Goal: Information Seeking & Learning: Check status

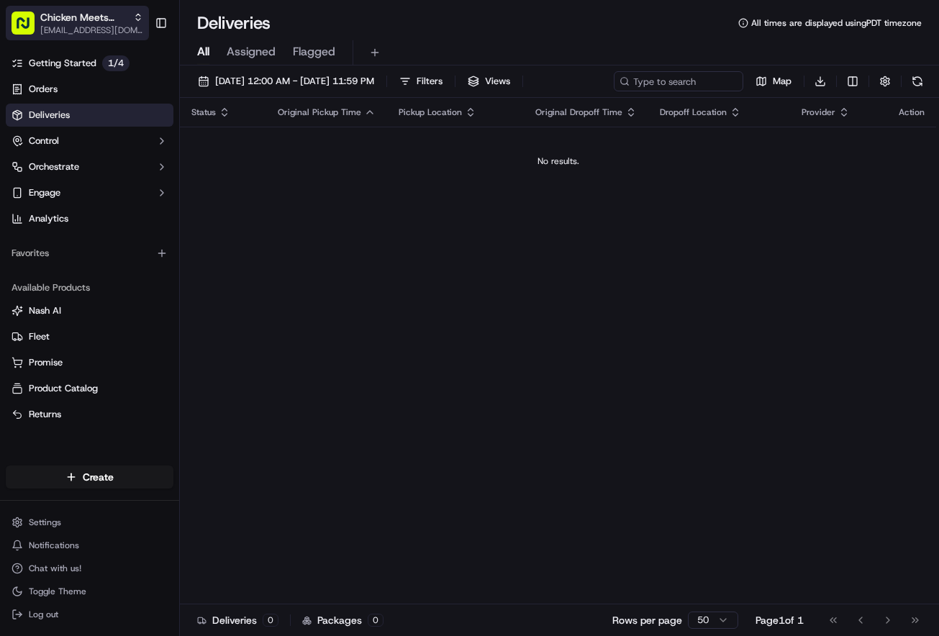
click at [132, 19] on div "Chicken Meets [PERSON_NAME]" at bounding box center [91, 17] width 103 height 14
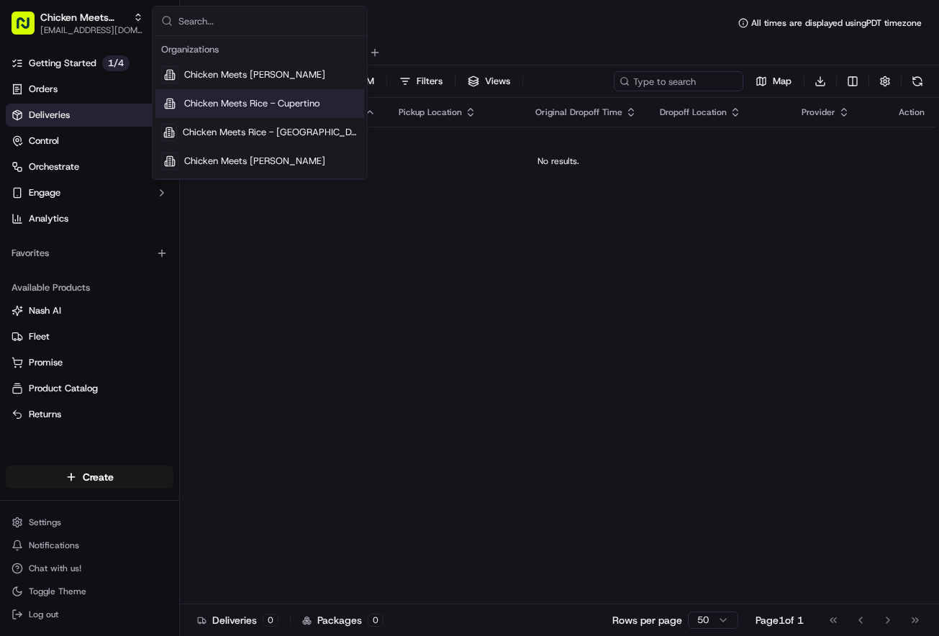
click at [227, 107] on span "Chicken Meets Rice - Cupertino" at bounding box center [251, 103] width 135 height 13
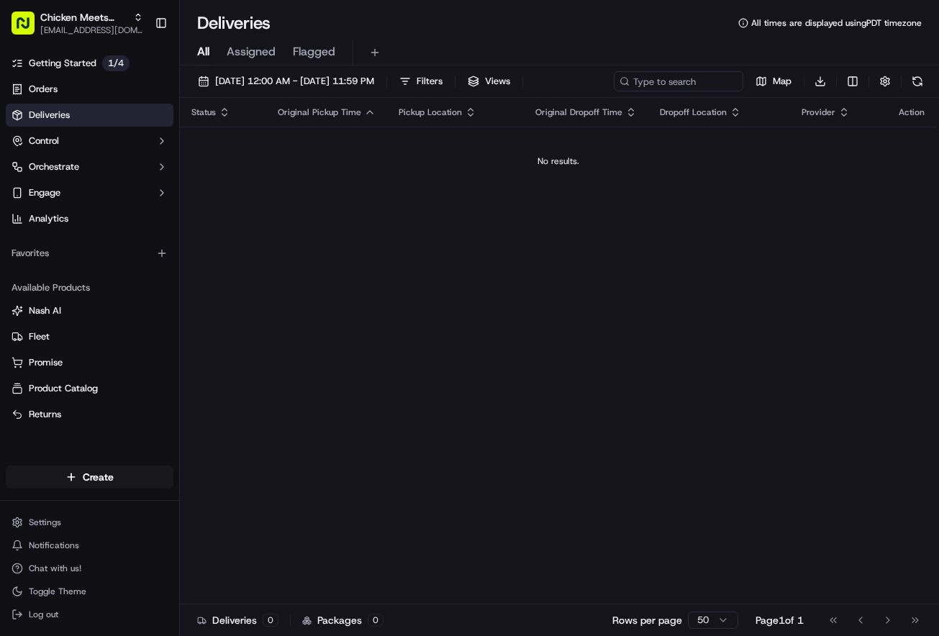
click at [241, 182] on td "No results." at bounding box center [558, 161] width 756 height 69
click at [234, 48] on span "Assigned" at bounding box center [251, 51] width 49 height 17
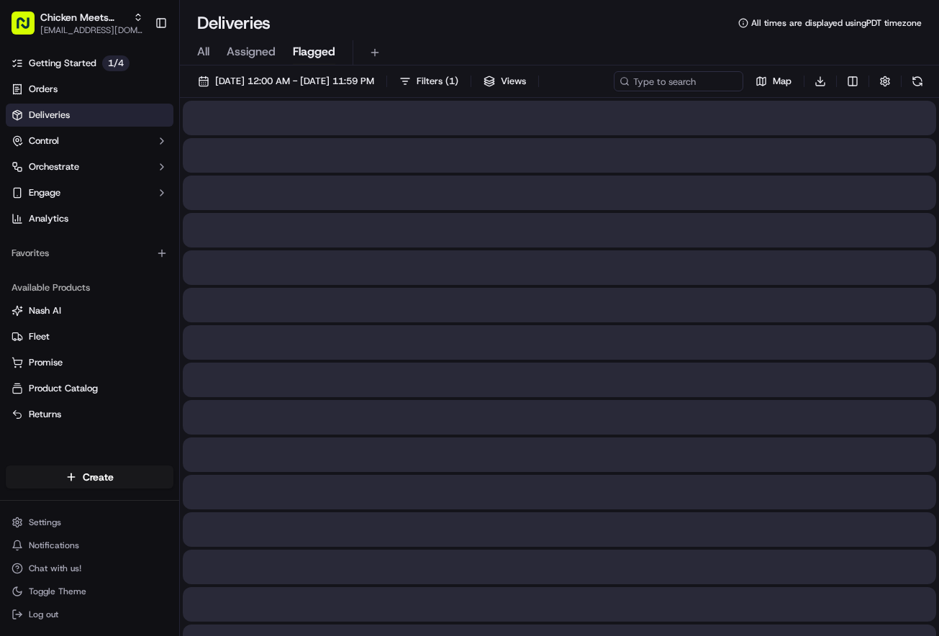
click at [324, 54] on span "Flagged" at bounding box center [314, 51] width 42 height 17
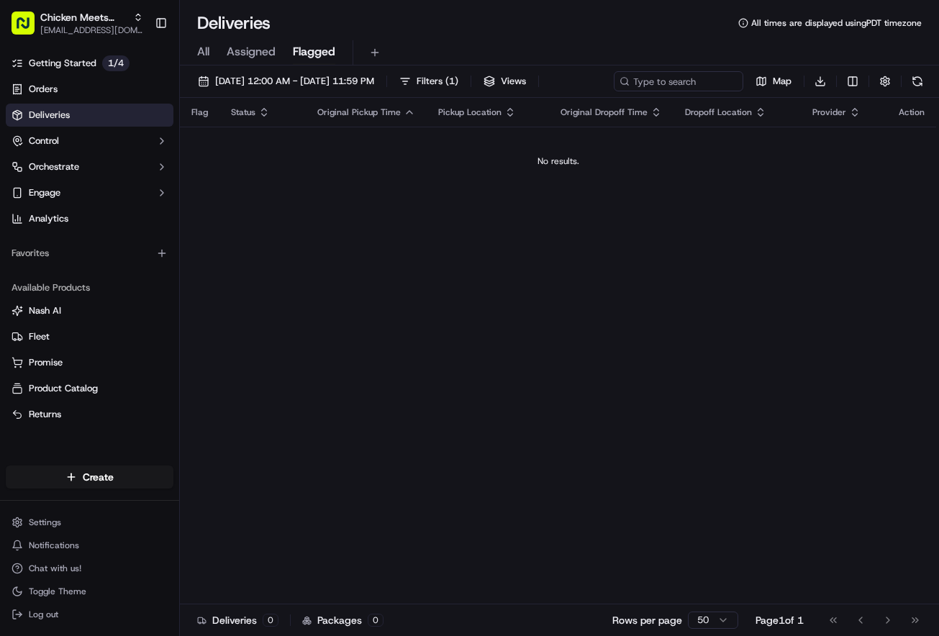
click at [206, 49] on span "All" at bounding box center [203, 51] width 12 height 17
click at [261, 55] on span "Assigned" at bounding box center [251, 51] width 49 height 17
click at [332, 50] on span "Flagged" at bounding box center [314, 51] width 42 height 17
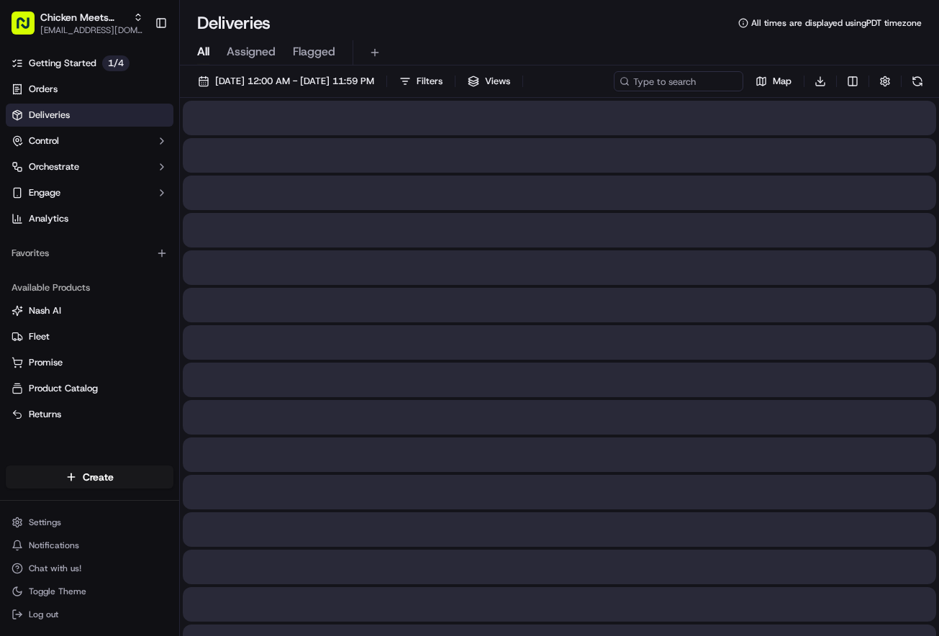
click at [206, 45] on span "All" at bounding box center [203, 51] width 12 height 17
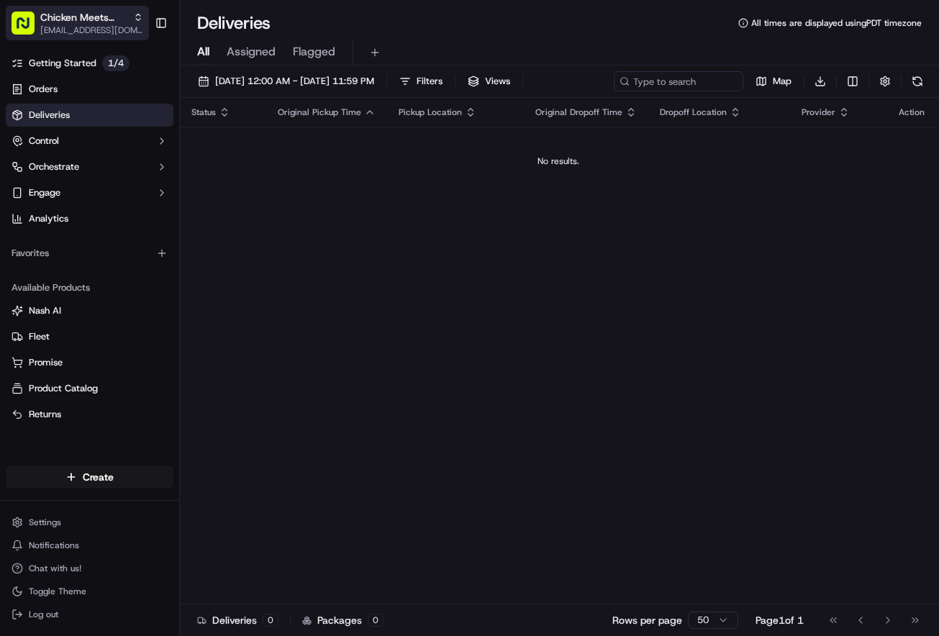
click at [114, 29] on span "[EMAIL_ADDRESS][DOMAIN_NAME]" at bounding box center [91, 30] width 103 height 12
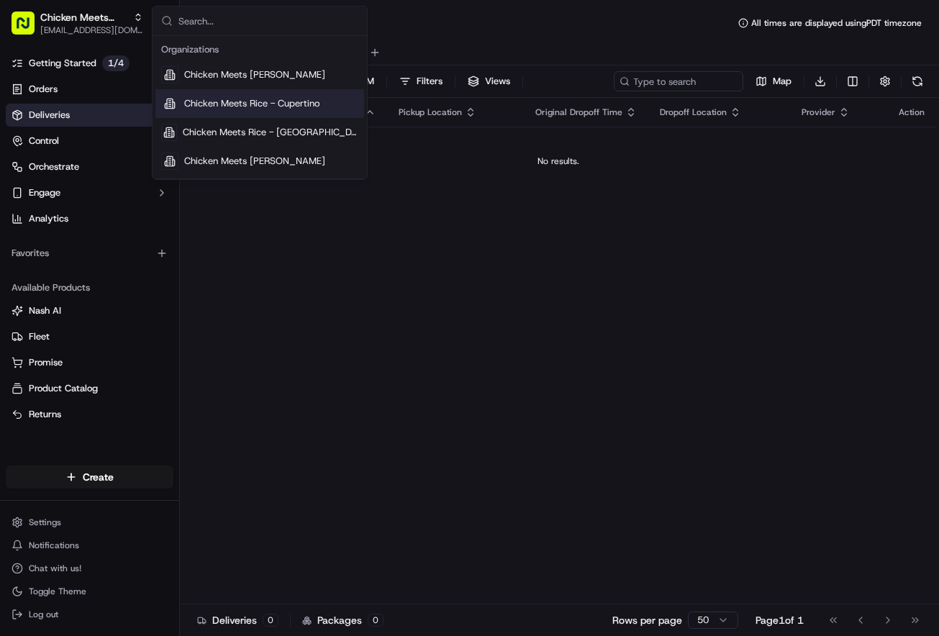
click at [189, 102] on span "Chicken Meets Rice - Cupertino" at bounding box center [251, 103] width 135 height 13
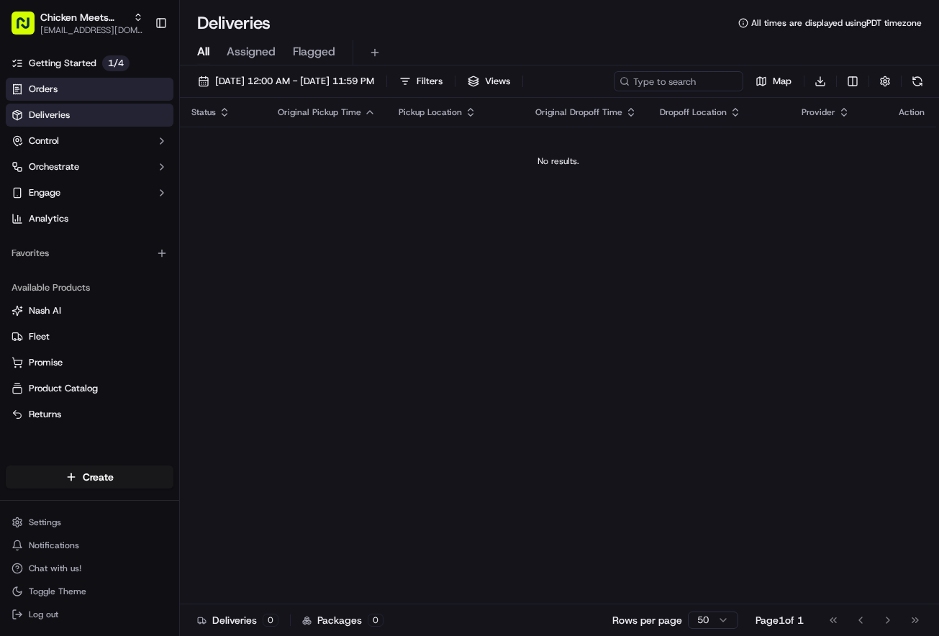
click at [83, 90] on link "Orders" at bounding box center [90, 89] width 168 height 23
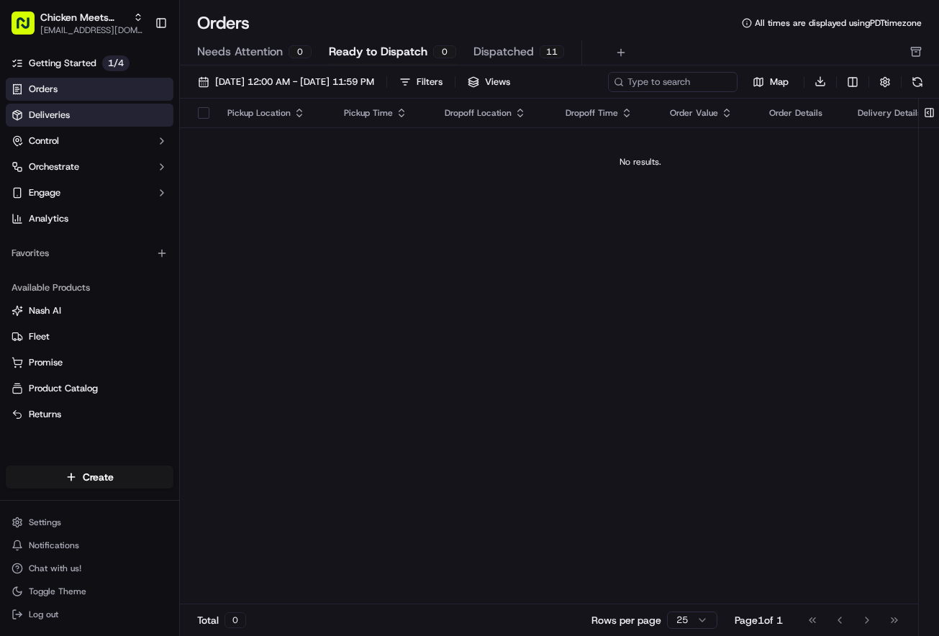
click at [86, 121] on link "Deliveries" at bounding box center [90, 115] width 168 height 23
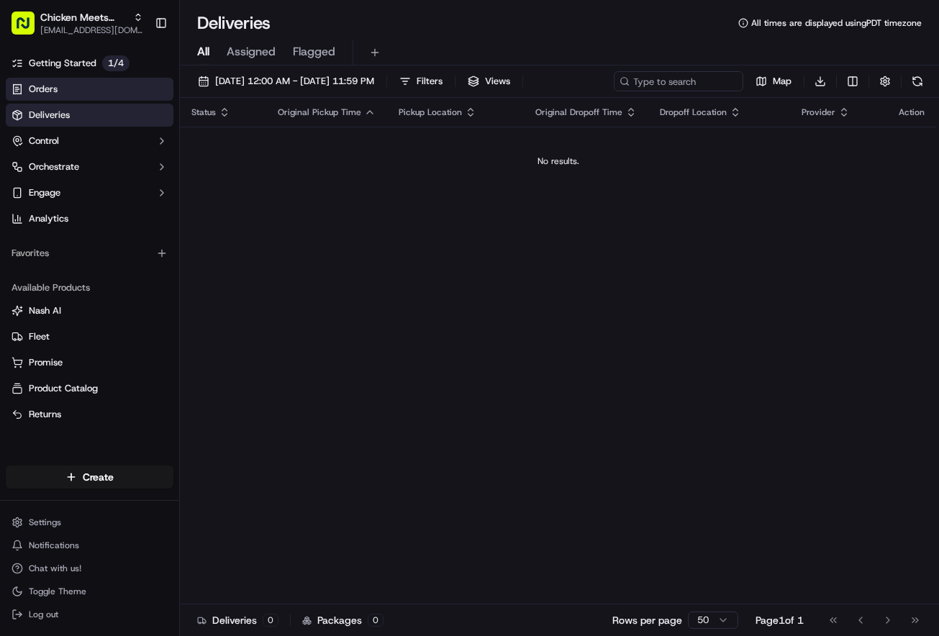
click at [132, 91] on link "Orders" at bounding box center [90, 89] width 168 height 23
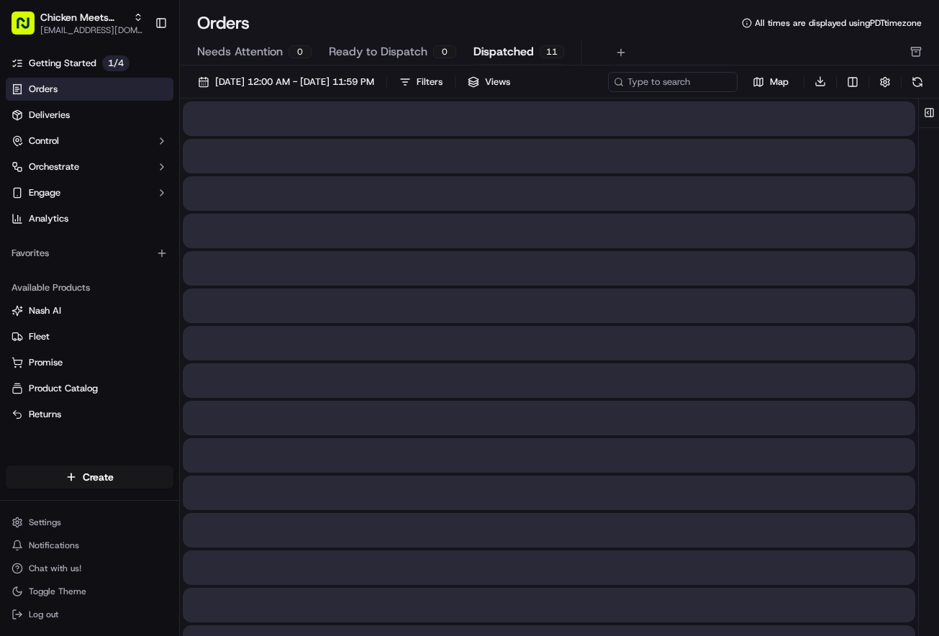
click at [496, 50] on span "Dispatched" at bounding box center [503, 51] width 60 height 17
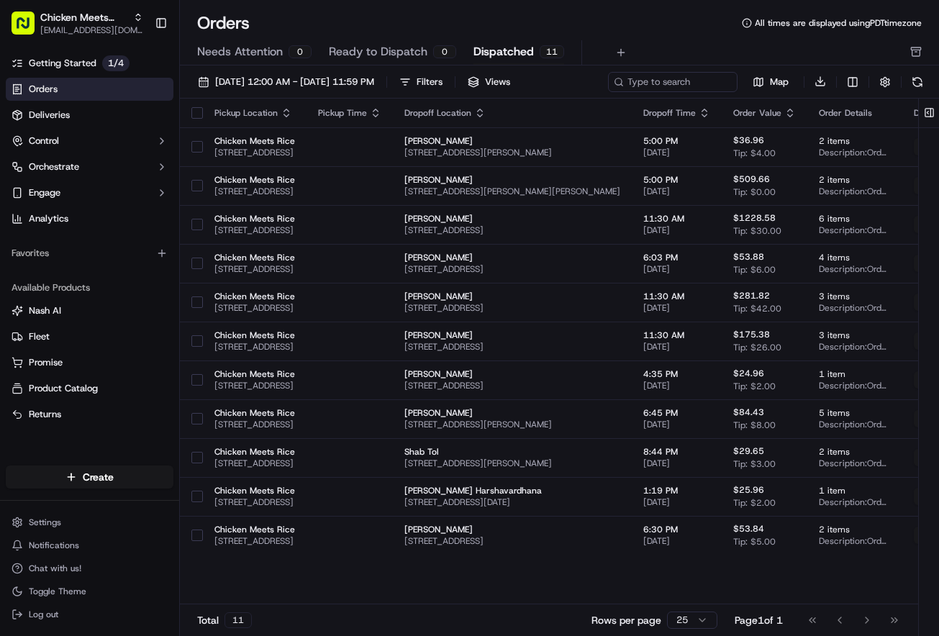
click at [73, 94] on link "Orders" at bounding box center [90, 89] width 168 height 23
